Goal: Task Accomplishment & Management: Use online tool/utility

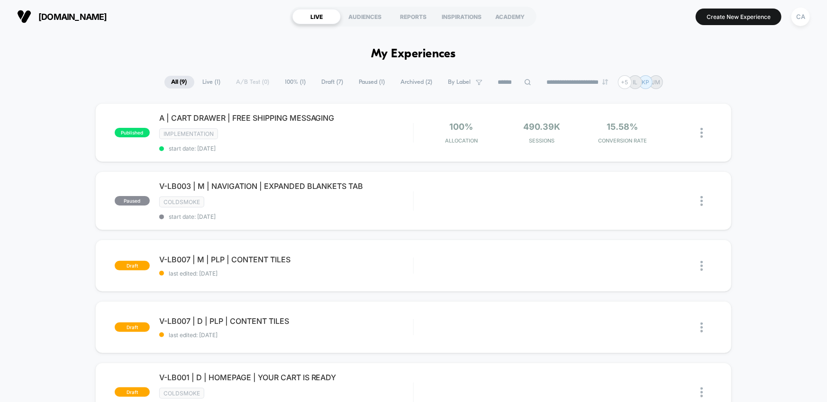
click at [810, 21] on button "CA" at bounding box center [800, 16] width 24 height 19
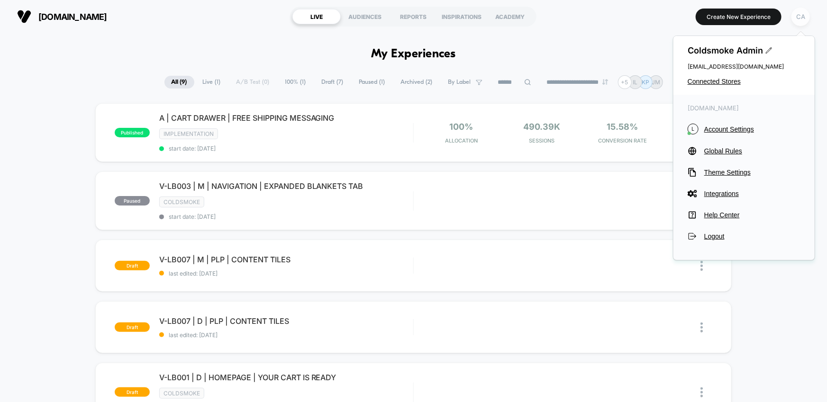
click at [805, 18] on div "CA" at bounding box center [800, 17] width 18 height 18
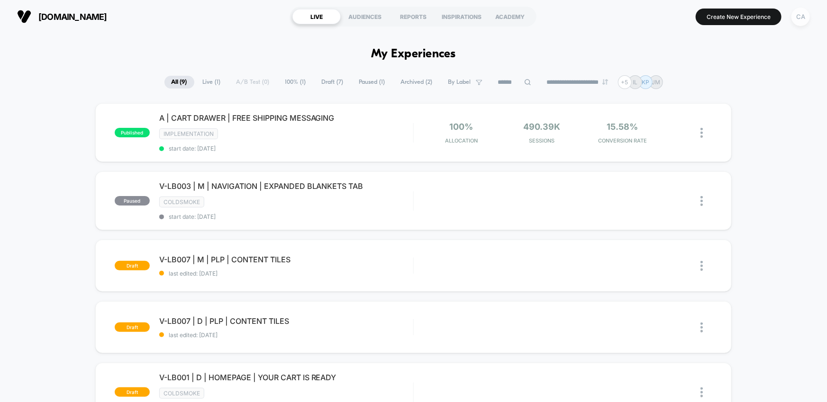
click at [803, 18] on div "CA" at bounding box center [800, 17] width 18 height 18
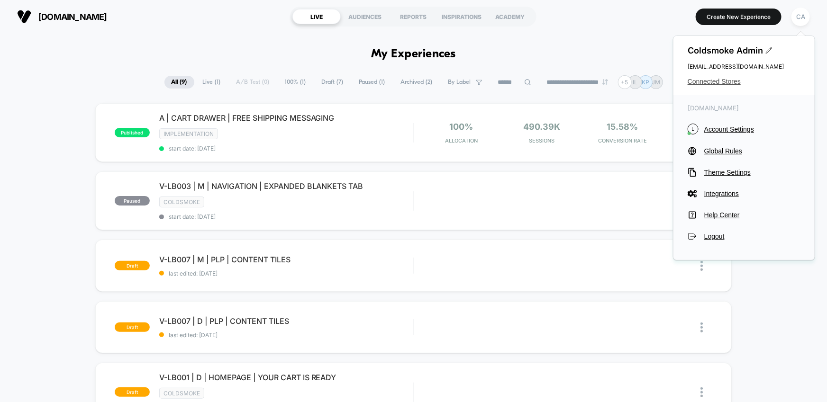
click at [726, 81] on span "Connected Stores" at bounding box center [744, 82] width 113 height 8
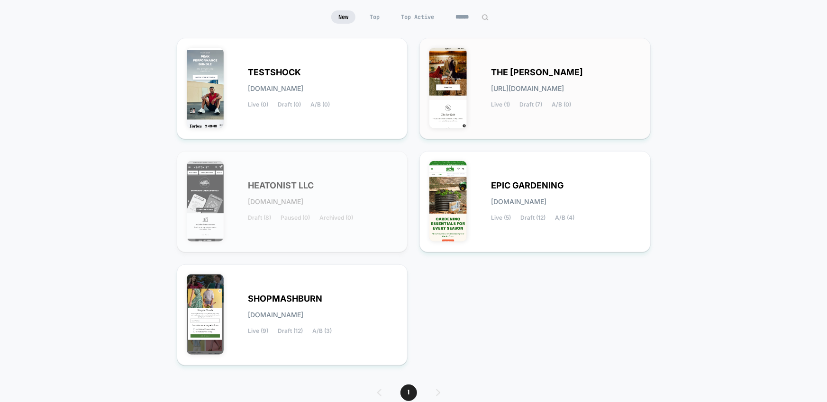
scroll to position [90, 0]
click at [326, 301] on div "SHOPMASHBURN [DOMAIN_NAME] Live (9) Draft (12) A/B (3)" at bounding box center [323, 314] width 150 height 39
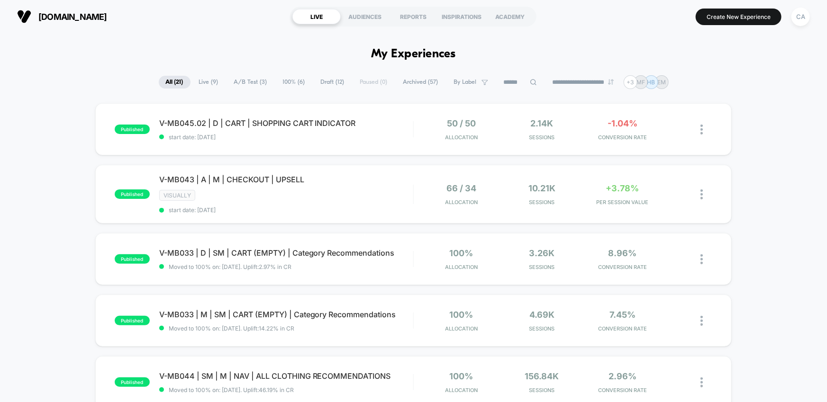
click at [254, 83] on span "A/B Test ( 3 )" at bounding box center [250, 82] width 47 height 13
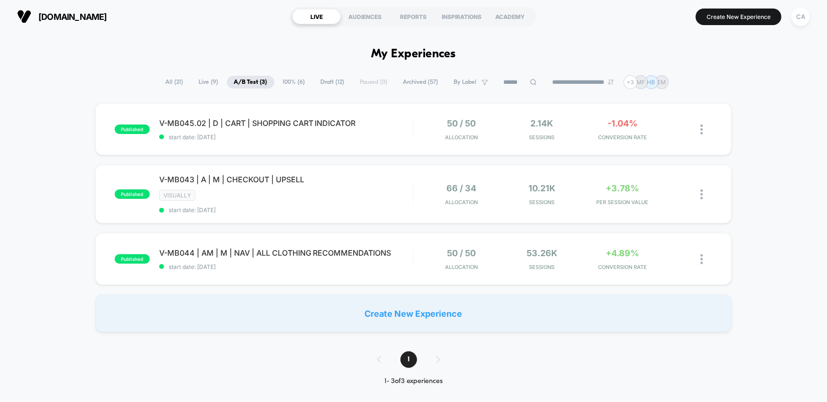
click at [792, 176] on div "published V-MB045.02 | D | CART | SHOPPING CART INDICATOR start date: [DATE] 50…" at bounding box center [413, 217] width 827 height 229
click at [432, 248] on div "50 / 50 Allocation" at bounding box center [461, 259] width 76 height 22
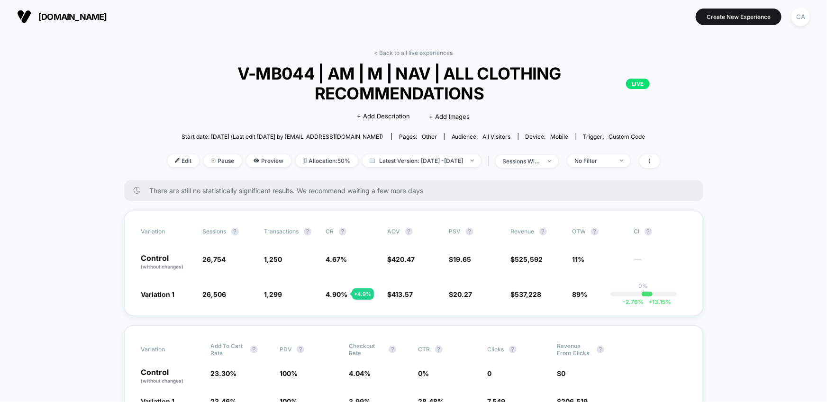
click at [415, 52] on link "< Back to all live experiences" at bounding box center [413, 52] width 79 height 7
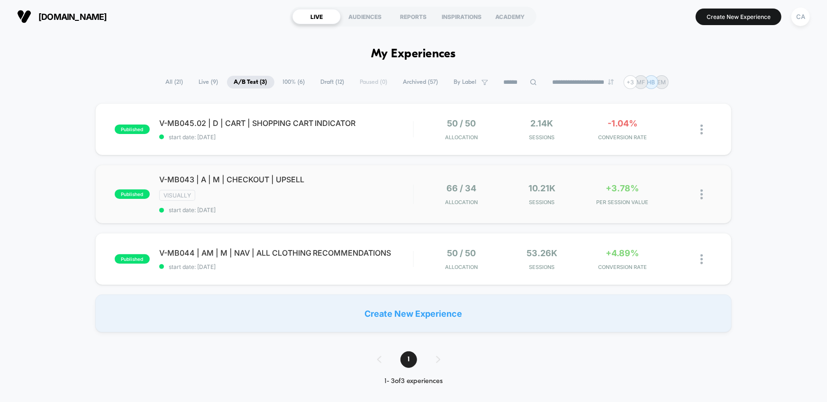
click at [424, 190] on div "66 / 34 Allocation" at bounding box center [461, 194] width 76 height 22
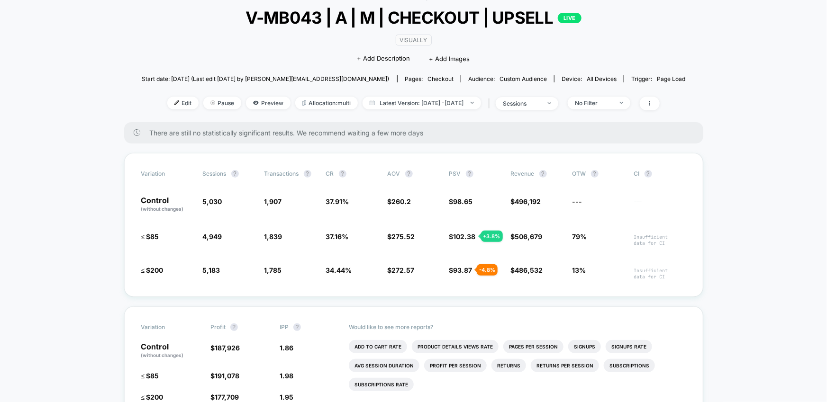
scroll to position [79, 0]
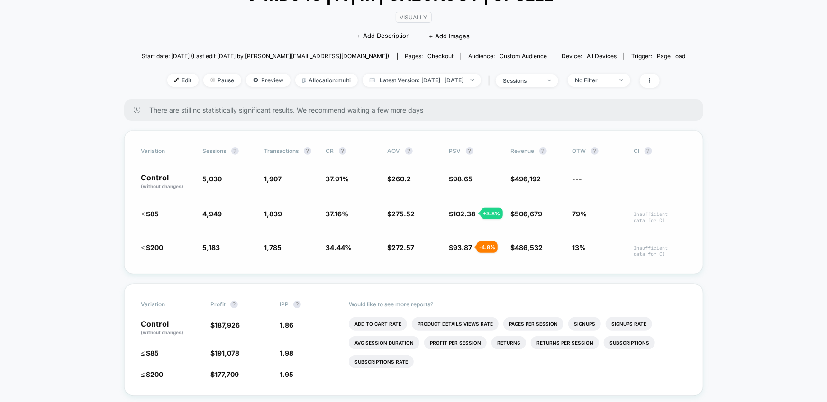
click at [127, 213] on div "Variation Sessions ? Transactions ? CR ? AOV ? PSV ? Revenue ? OTW ? CI ? Contr…" at bounding box center [413, 202] width 579 height 144
click at [325, 34] on div "VISUALLY Click to edit experience details + Add Description + Add Images" at bounding box center [413, 26] width 326 height 43
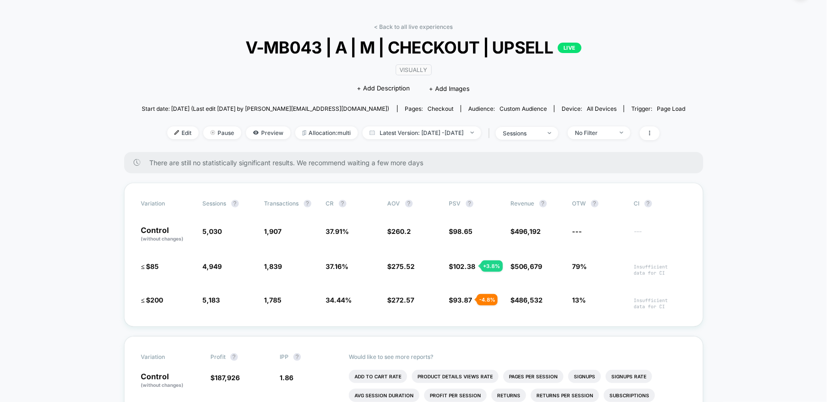
scroll to position [0, 0]
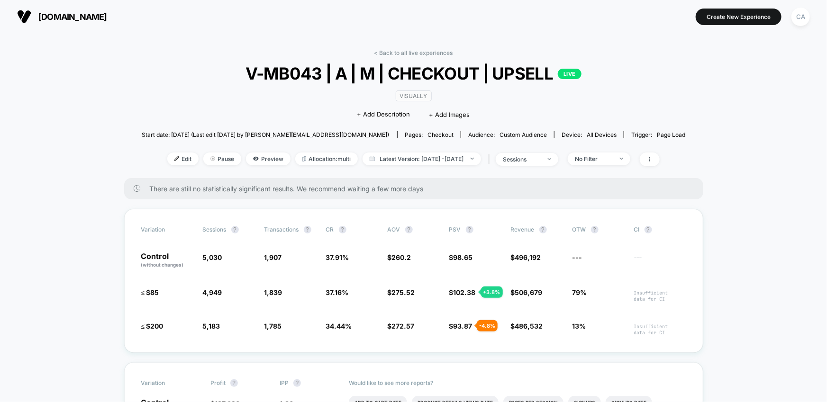
click at [423, 53] on link "< Back to all live experiences" at bounding box center [413, 52] width 79 height 7
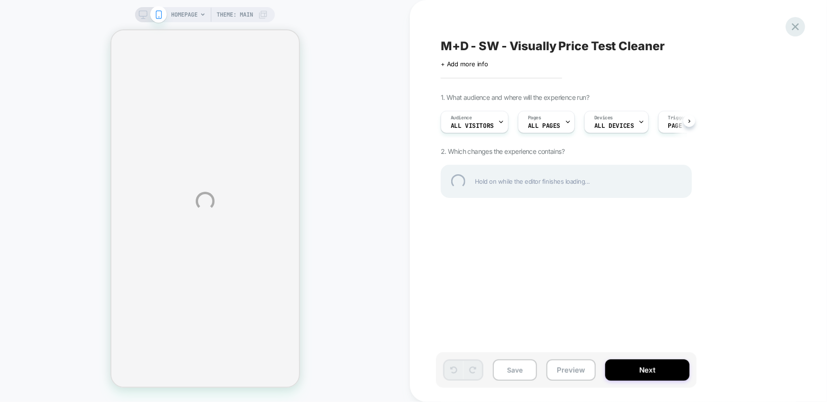
click at [794, 24] on div at bounding box center [795, 26] width 19 height 19
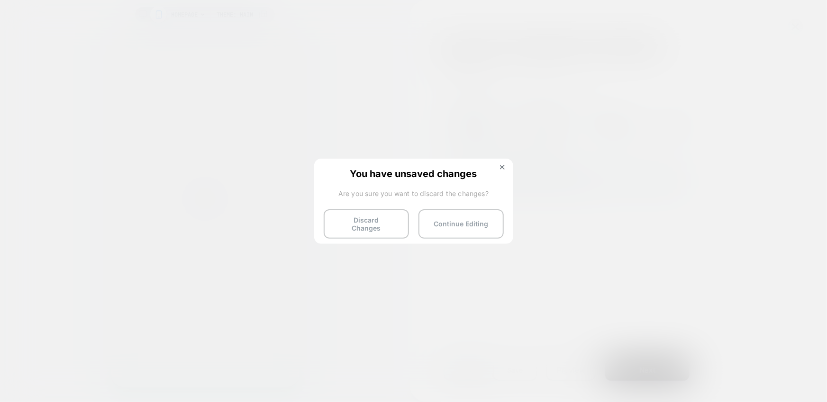
click at [365, 233] on div "You have unsaved changes Are you sure you want to discard the changes? Discard …" at bounding box center [413, 201] width 199 height 84
click at [370, 225] on button "Discard Changes" at bounding box center [366, 223] width 85 height 29
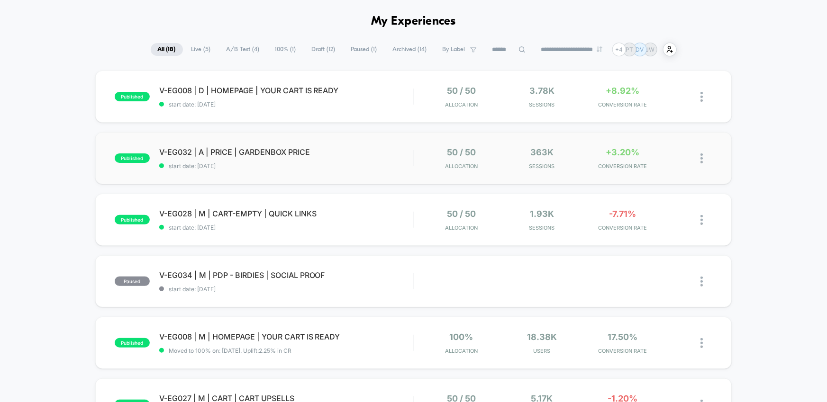
scroll to position [57, 0]
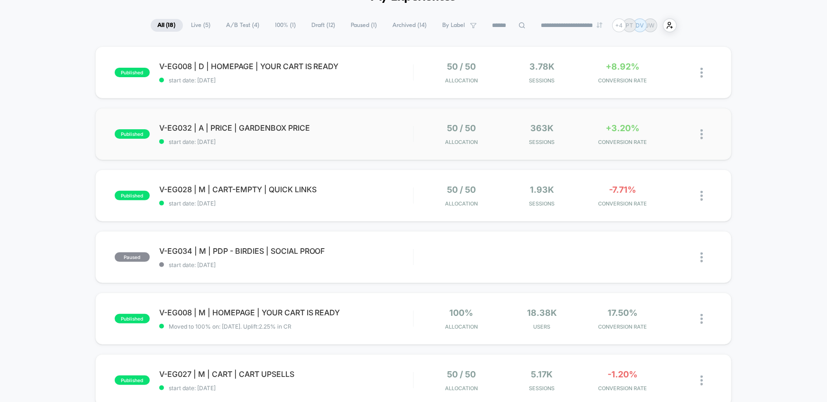
click at [364, 148] on div "published V-EG032 | A | PRICE | GARDENBOX PRICE start date: 7/16/2025 50 / 50 A…" at bounding box center [413, 134] width 637 height 52
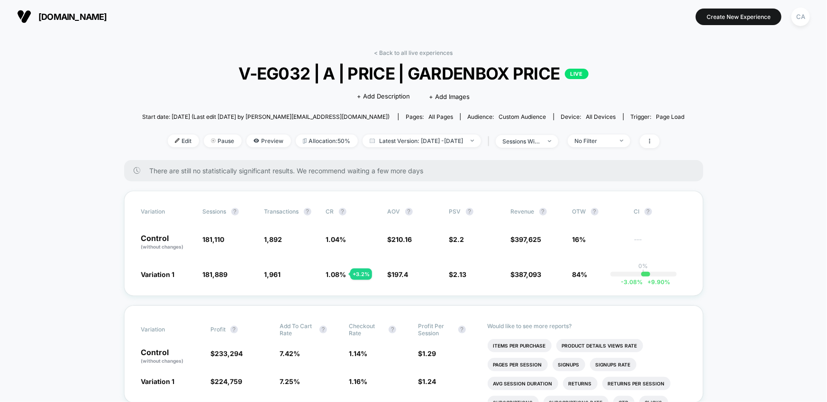
scroll to position [4, 0]
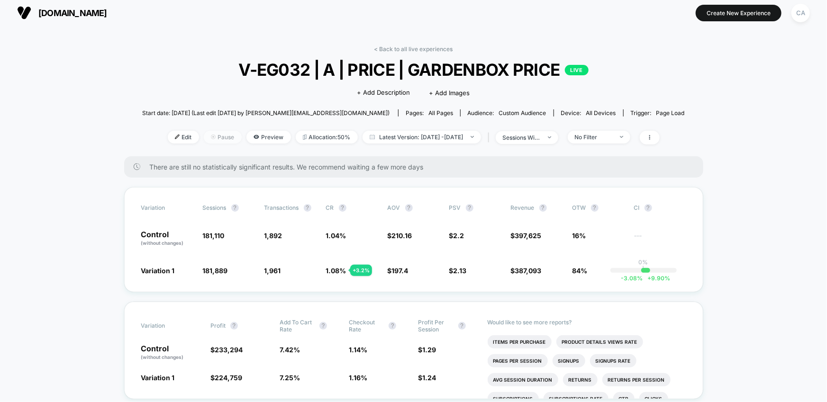
click at [208, 138] on span "Pause" at bounding box center [223, 137] width 38 height 13
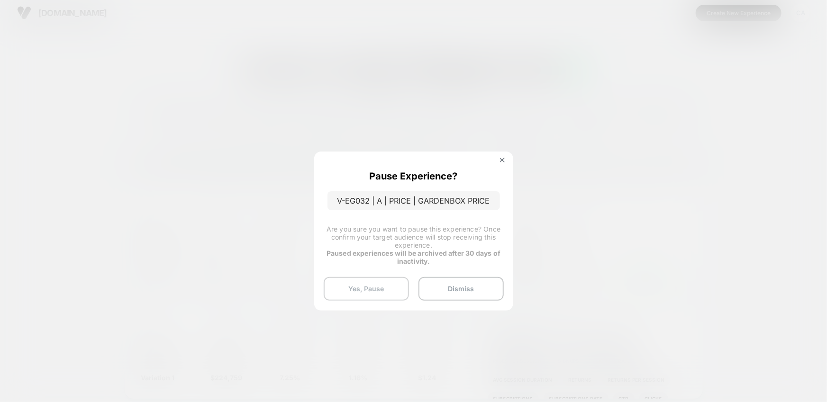
click at [380, 284] on button "Yes, Pause" at bounding box center [366, 289] width 85 height 24
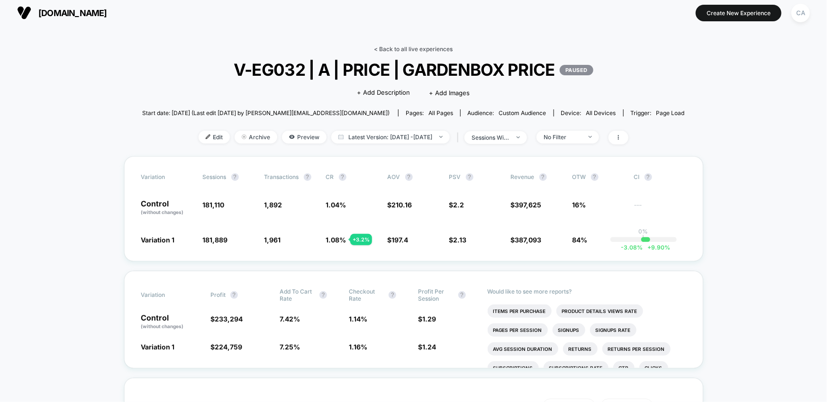
click at [406, 50] on link "< Back to all live experiences" at bounding box center [413, 48] width 79 height 7
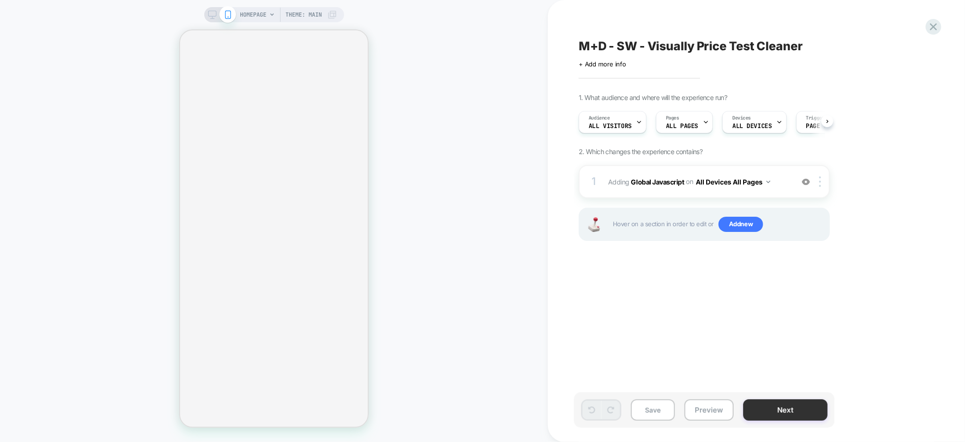
click at [753, 402] on button "Next" at bounding box center [785, 409] width 84 height 21
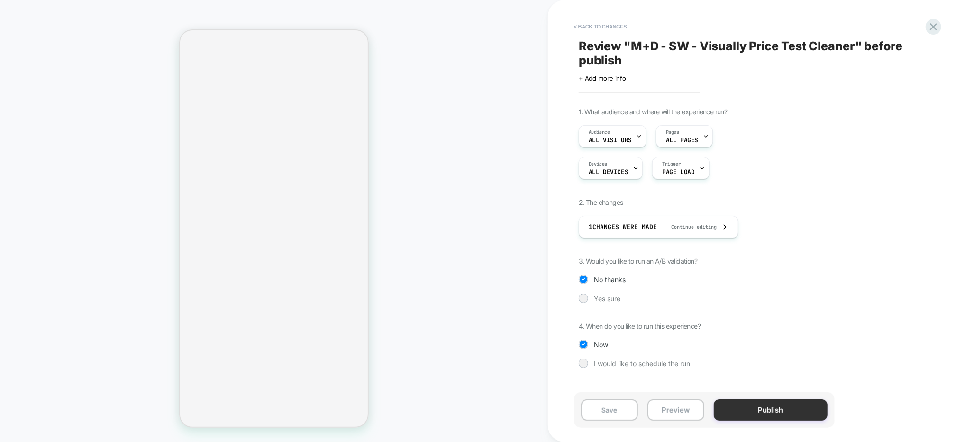
click at [749, 402] on button "Publish" at bounding box center [771, 409] width 114 height 21
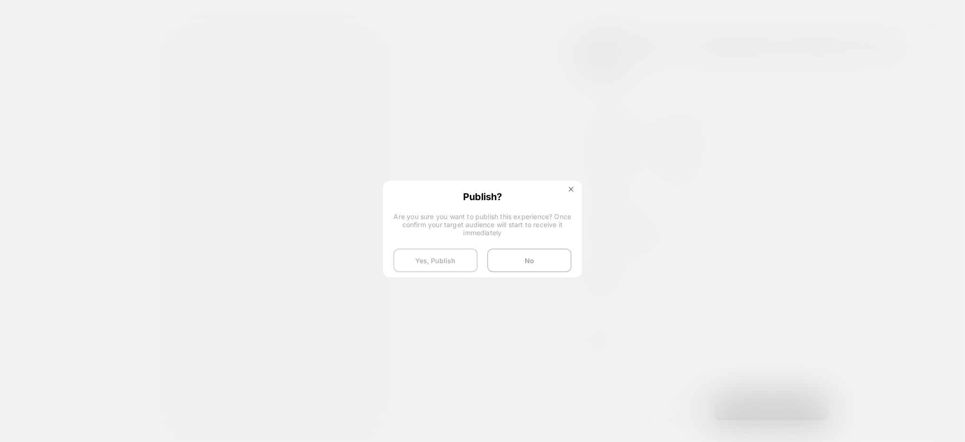
click at [448, 253] on button "Yes, Publish" at bounding box center [435, 260] width 84 height 24
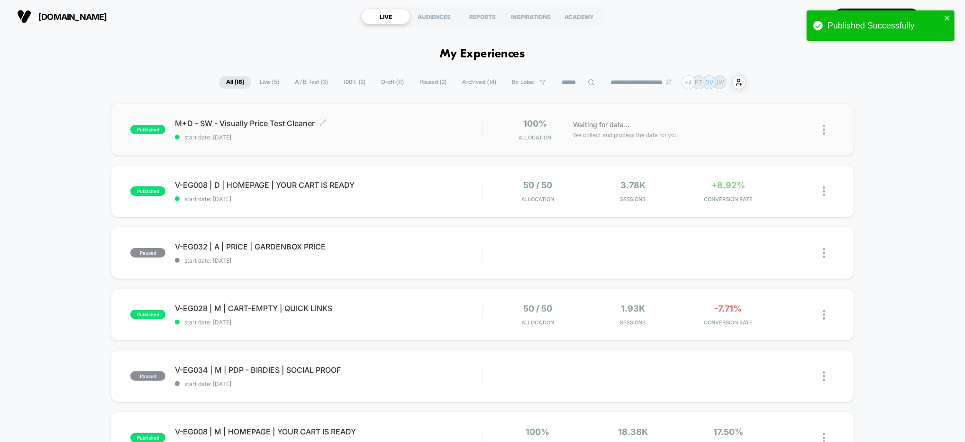
click at [430, 136] on span "start date: 8/26/2025" at bounding box center [328, 137] width 307 height 7
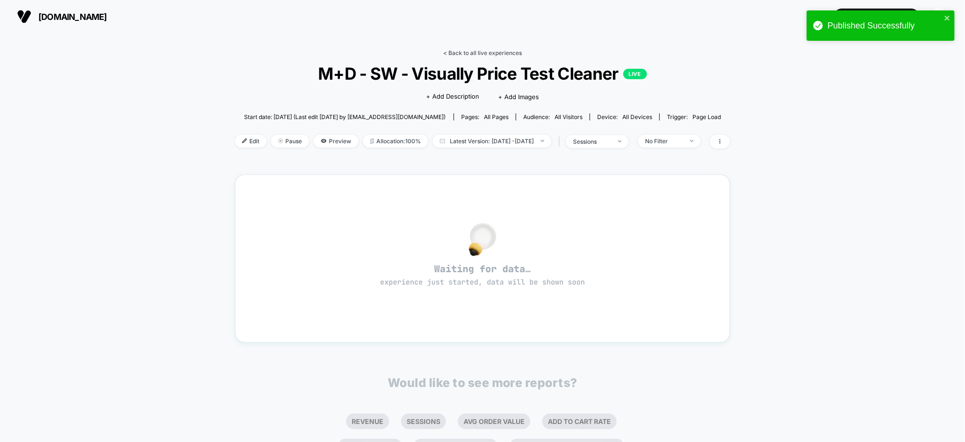
click at [472, 52] on link "< Back to all live experiences" at bounding box center [482, 52] width 79 height 7
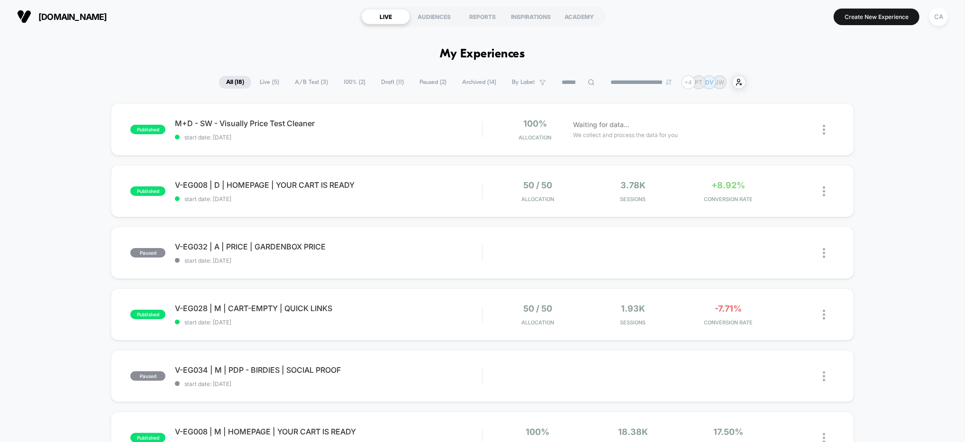
click at [309, 82] on span "A/B Test ( 3 )" at bounding box center [311, 82] width 47 height 13
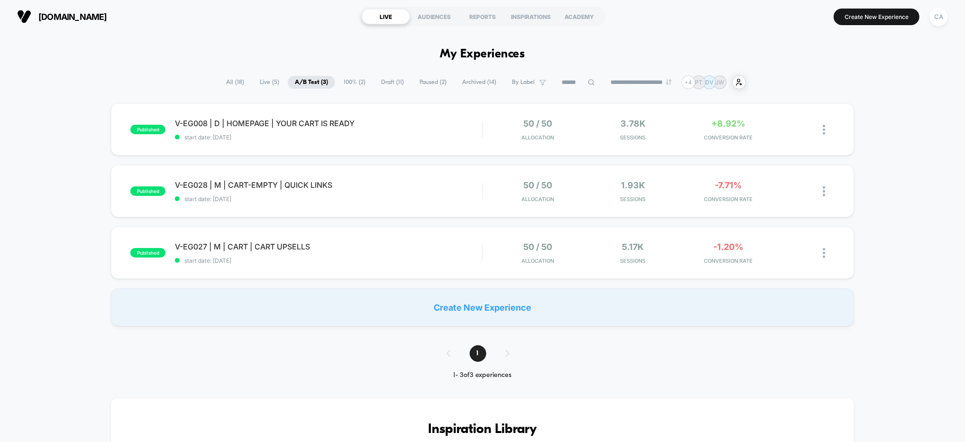
click at [826, 126] on div "published V-EG008 | D | HOMEPAGE | YOUR CART IS READY start date: 7/16/2025 50 …" at bounding box center [482, 214] width 965 height 223
click at [361, 82] on span "100% ( 2 )" at bounding box center [354, 82] width 36 height 13
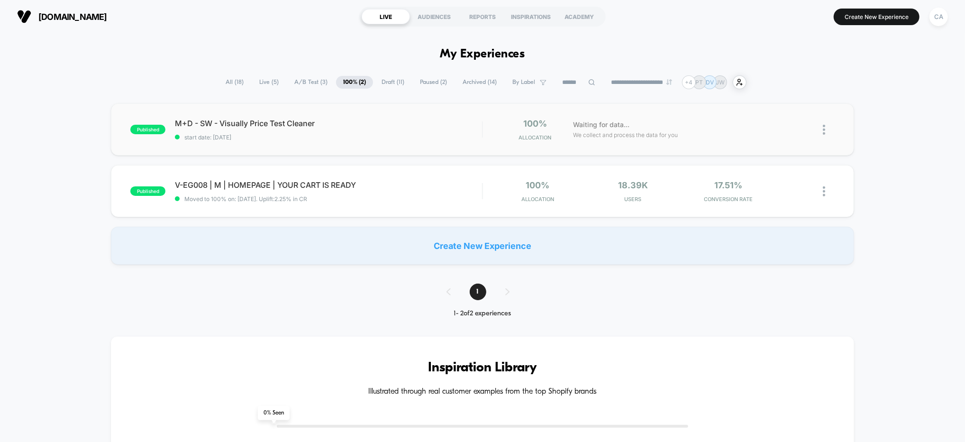
click at [379, 106] on div "published M+D - SW - Visually Price Test Cleaner start date: 8/26/2025 100% All…" at bounding box center [482, 129] width 743 height 52
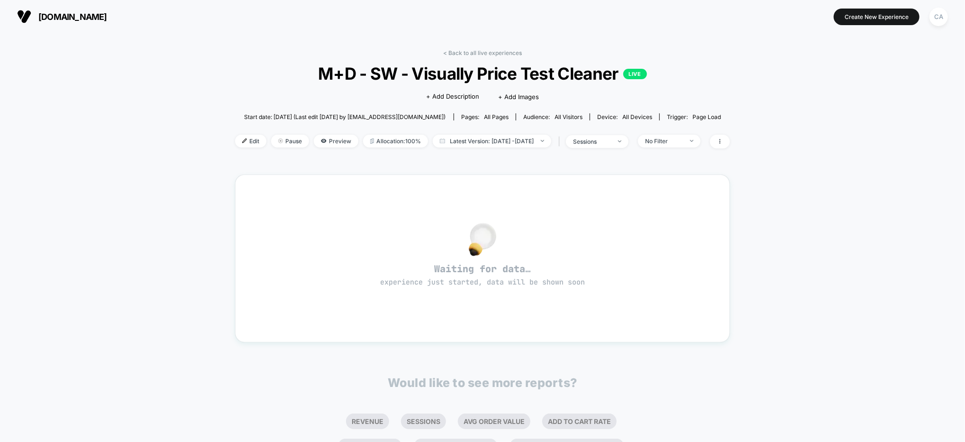
click at [826, 247] on div "< Back to all live experiences M+D - SW - Visually Price Test Cleaner LIVE Clic…" at bounding box center [482, 297] width 965 height 529
click at [826, 18] on div "CA" at bounding box center [938, 17] width 18 height 18
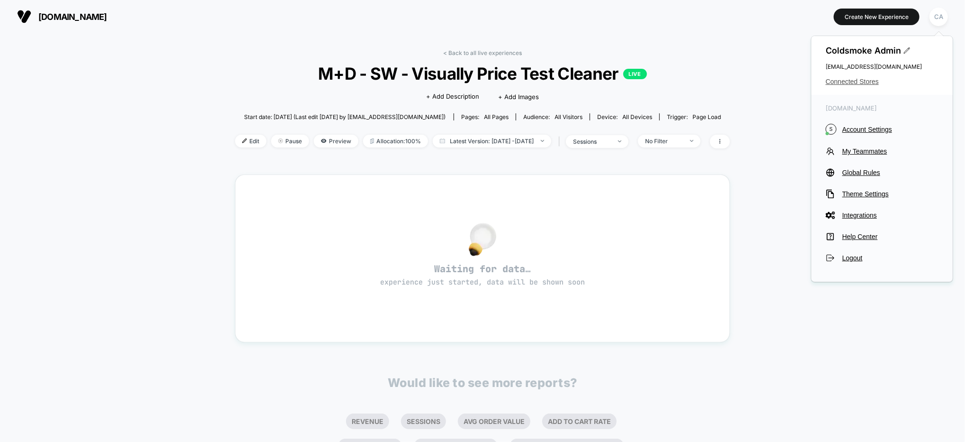
click at [826, 84] on span "Connected Stores" at bounding box center [881, 82] width 113 height 8
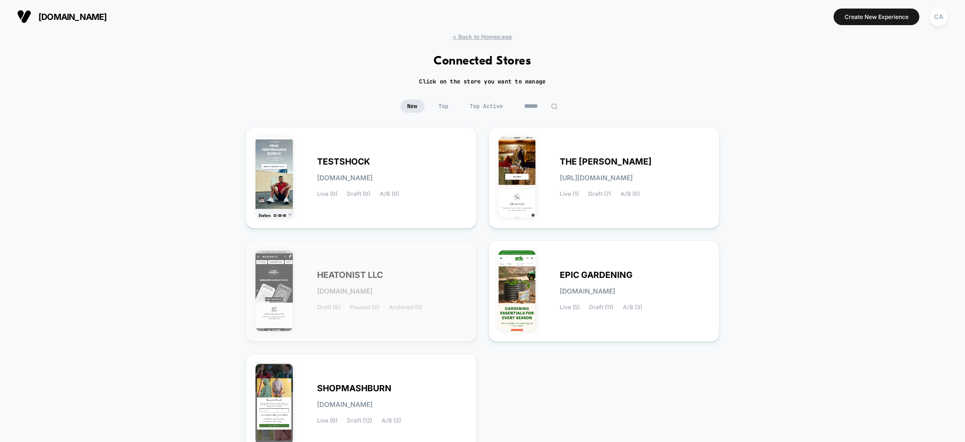
scroll to position [90, 0]
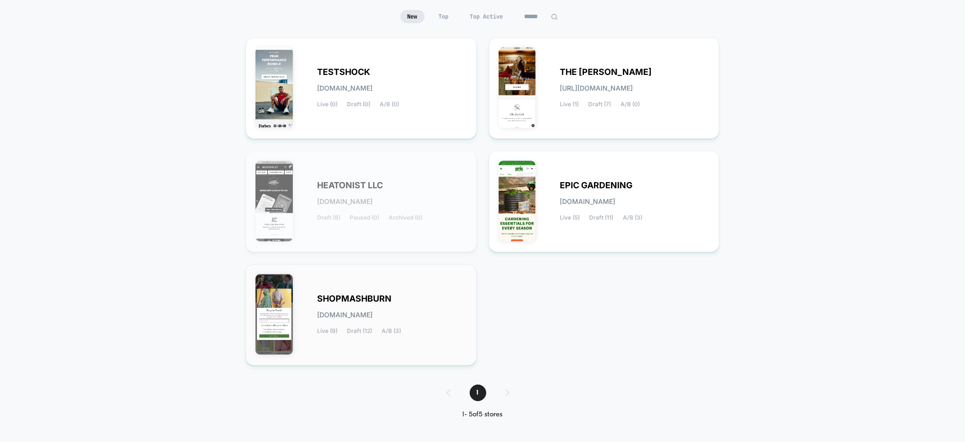
click at [435, 289] on div "SHOPMASHBURN [DOMAIN_NAME] Live (9) Draft (12) A/B (3)" at bounding box center [360, 315] width 211 height 82
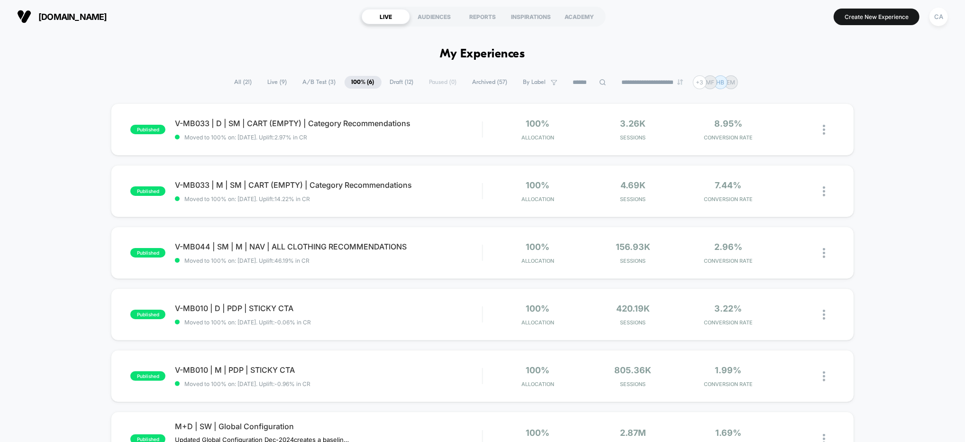
click at [321, 80] on span "A/B Test ( 3 )" at bounding box center [319, 82] width 47 height 13
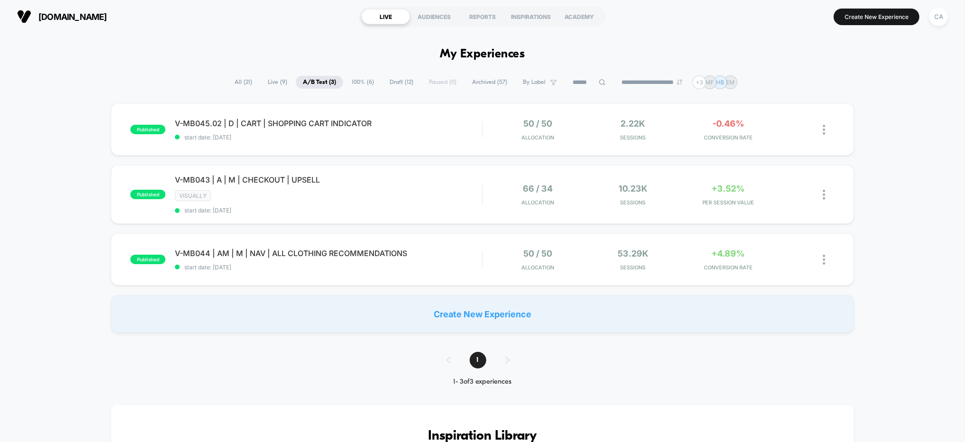
click at [826, 186] on div "published V-MB045.02 | D | CART | SHOPPING CART INDICATOR start date: 8/22/2025…" at bounding box center [482, 217] width 965 height 229
click at [505, 191] on div "66 / 34 Allocation" at bounding box center [537, 194] width 91 height 22
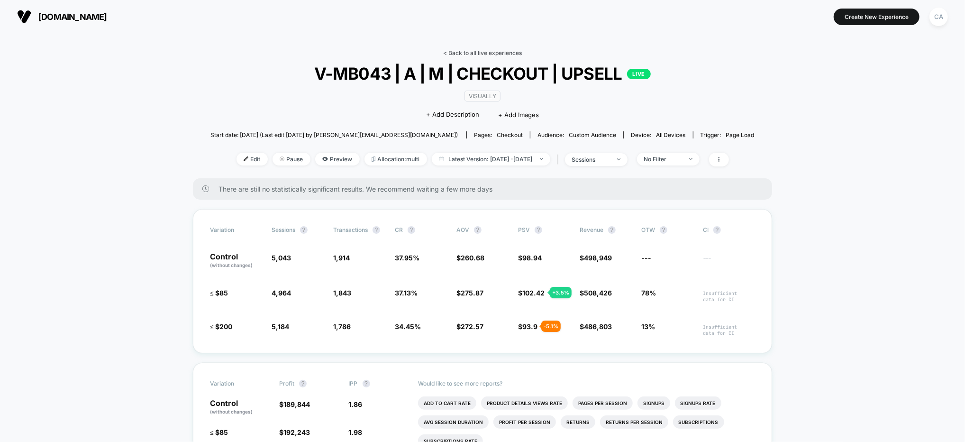
click at [476, 54] on link "< Back to all live experiences" at bounding box center [482, 52] width 79 height 7
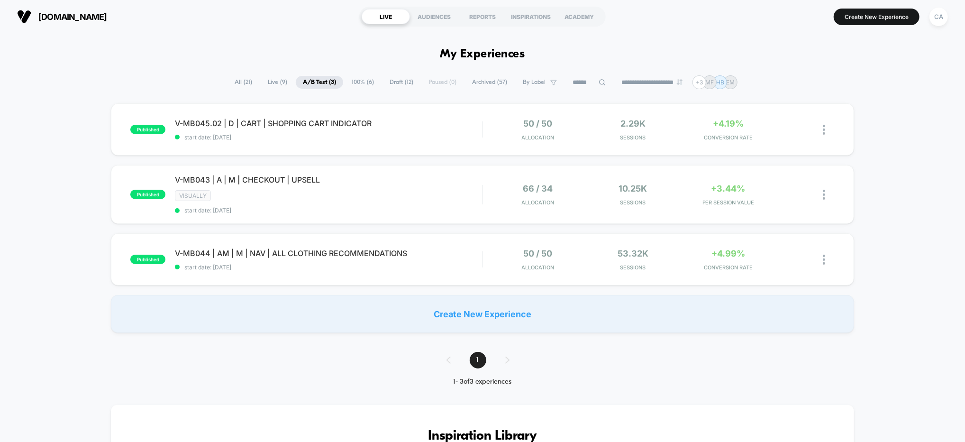
click at [116, 143] on div "published V-MB045.02 | D | CART | SHOPPING CART INDICATOR start date: 8/22/2025…" at bounding box center [482, 129] width 743 height 52
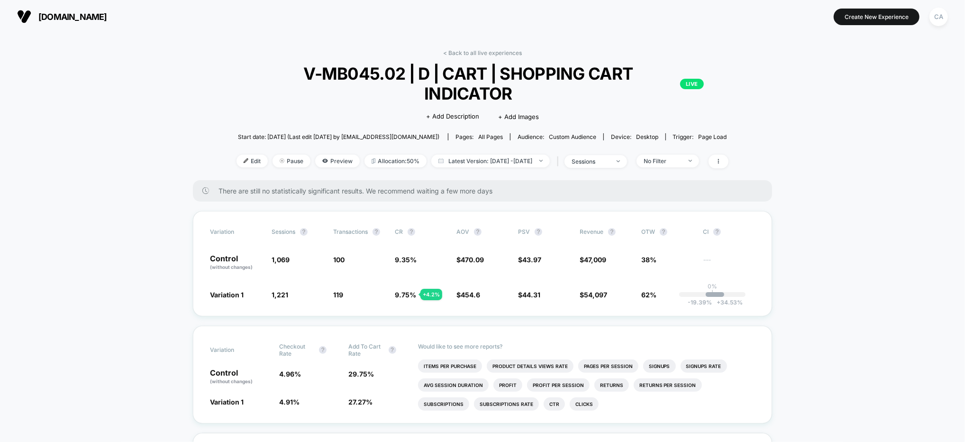
click at [476, 53] on link "< Back to all live experiences" at bounding box center [482, 52] width 79 height 7
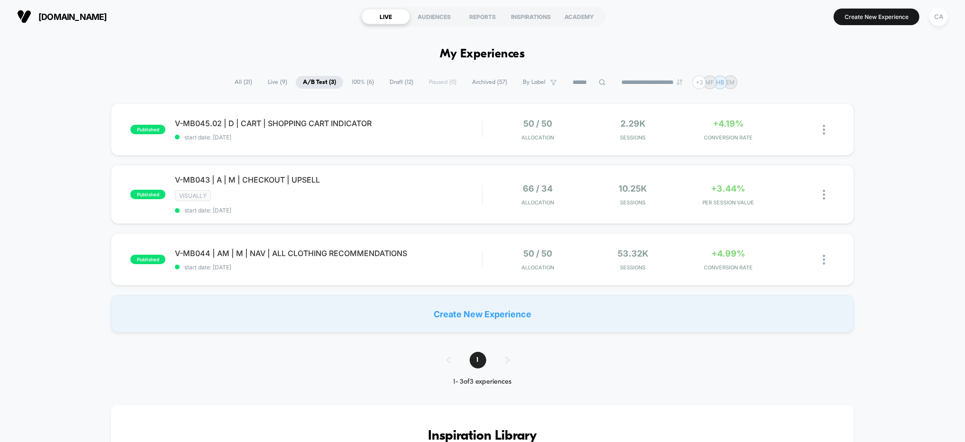
click at [2, 146] on div "published V-MB045.02 | D | CART | SHOPPING CART INDICATOR start date: 8/22/2025…" at bounding box center [482, 217] width 965 height 229
click at [362, 82] on span "100% ( 6 )" at bounding box center [362, 82] width 36 height 13
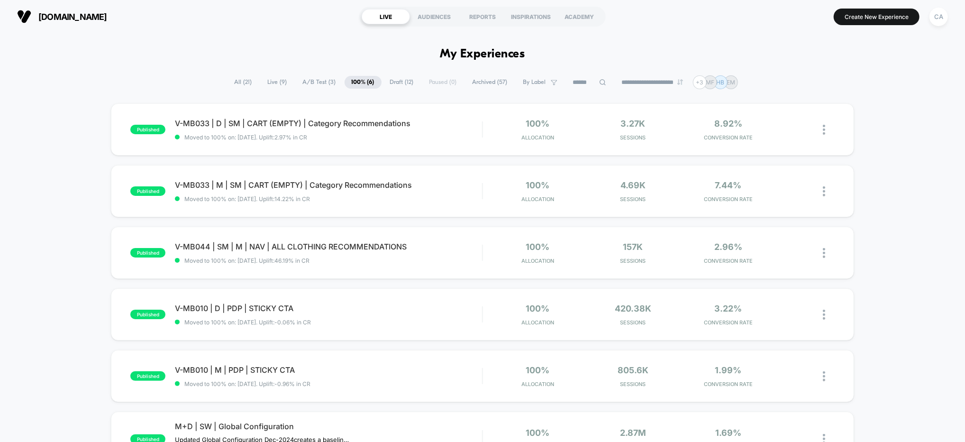
click at [323, 81] on span "A/B Test ( 3 )" at bounding box center [319, 82] width 47 height 13
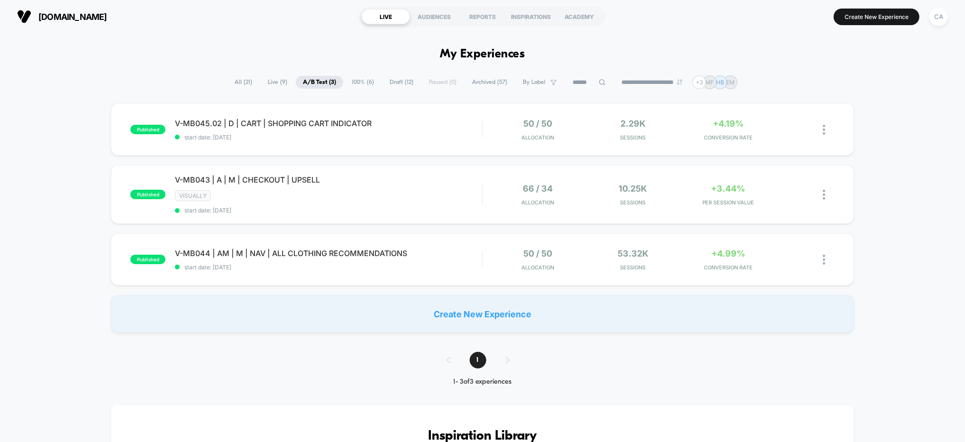
click at [127, 89] on div "**********" at bounding box center [482, 82] width 965 height 14
click at [419, 189] on div "V-MB043 | A | M | CHECKOUT | UPSELL Click to edit experience details Click to e…" at bounding box center [328, 194] width 307 height 39
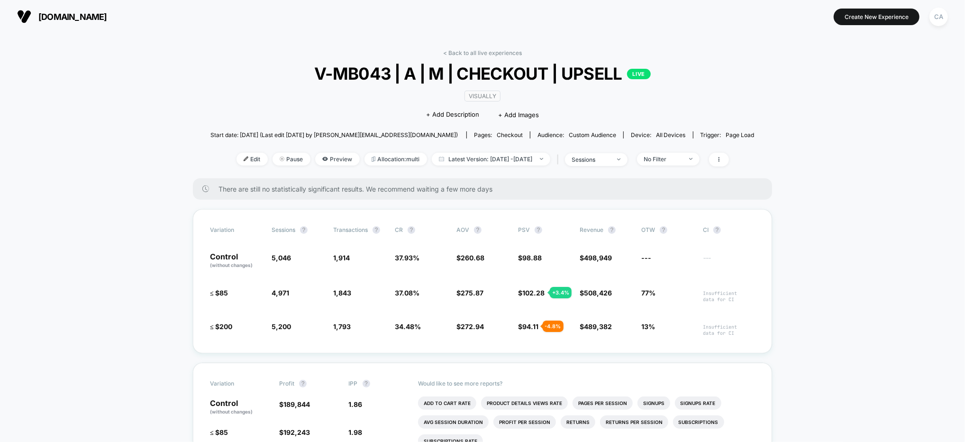
click at [491, 55] on link "< Back to all live experiences" at bounding box center [482, 52] width 79 height 7
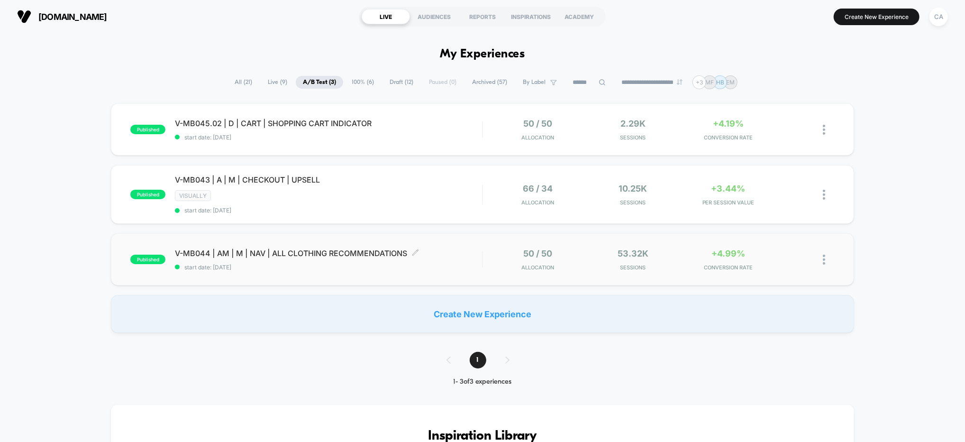
click at [433, 249] on span "V-MB044 | AM | M | NAV | ALL CLOTHING RECOMMENDATIONS Click to edit experience …" at bounding box center [328, 252] width 307 height 9
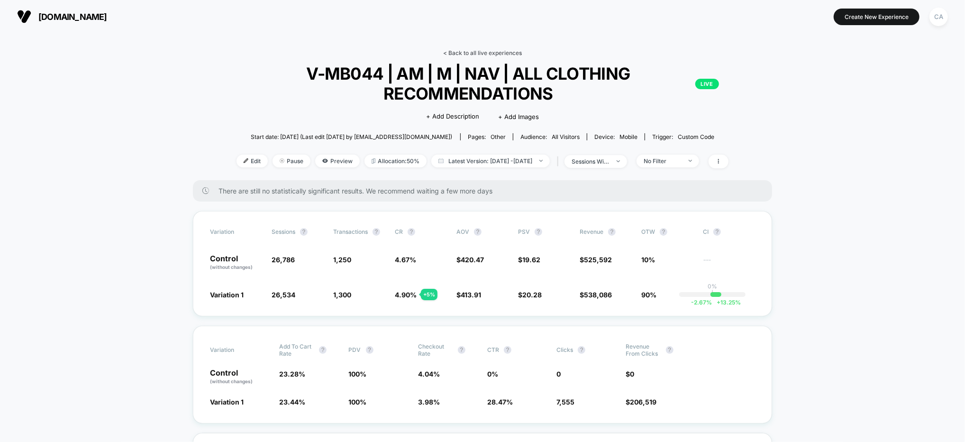
scroll to position [3, 0]
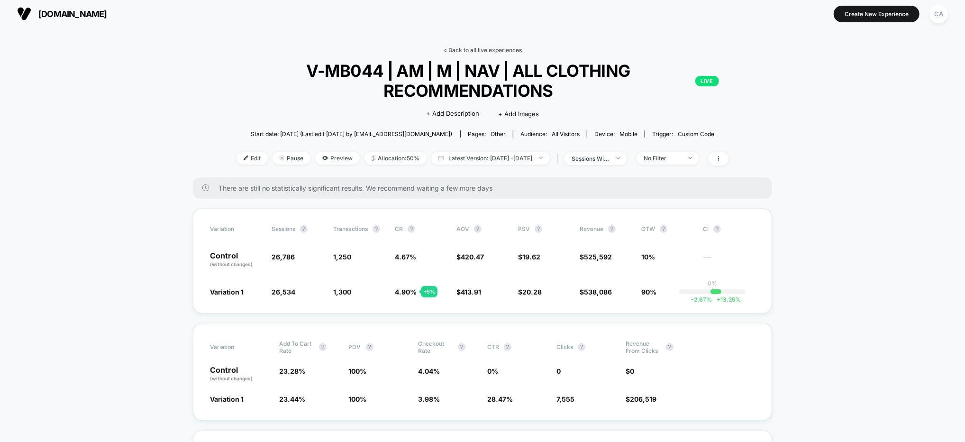
click at [469, 51] on link "< Back to all live experiences" at bounding box center [482, 49] width 79 height 7
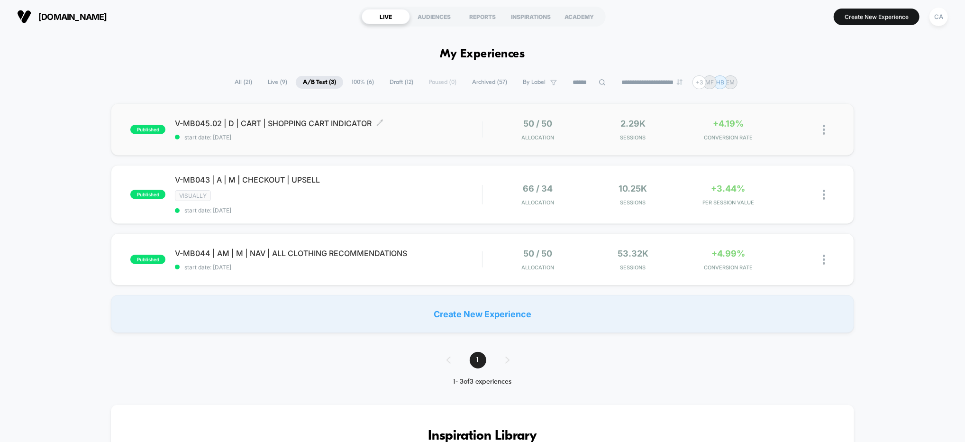
click at [455, 126] on span "V-MB045.02 | D | CART | SHOPPING CART INDICATOR Click to edit experience details" at bounding box center [328, 122] width 307 height 9
